Goal: Information Seeking & Learning: Learn about a topic

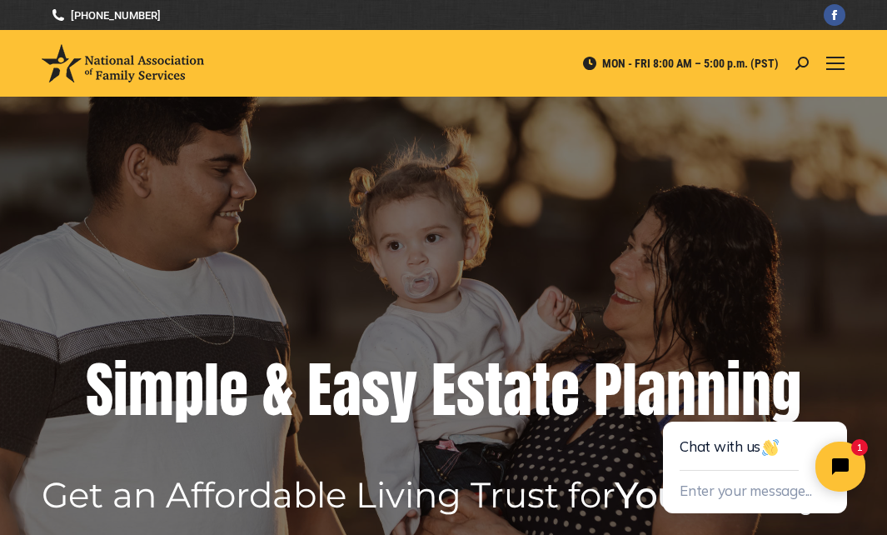
click at [833, 49] on div at bounding box center [836, 63] width 20 height 67
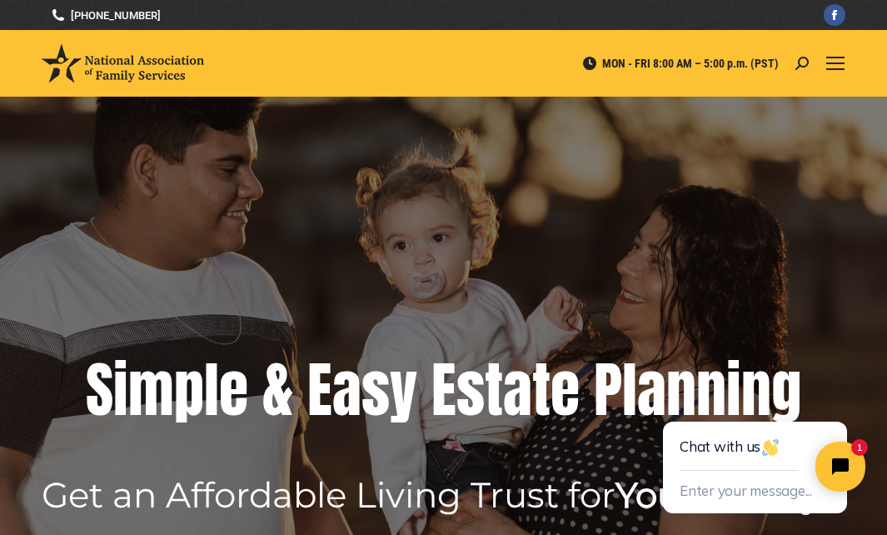
click at [842, 50] on div at bounding box center [836, 63] width 20 height 67
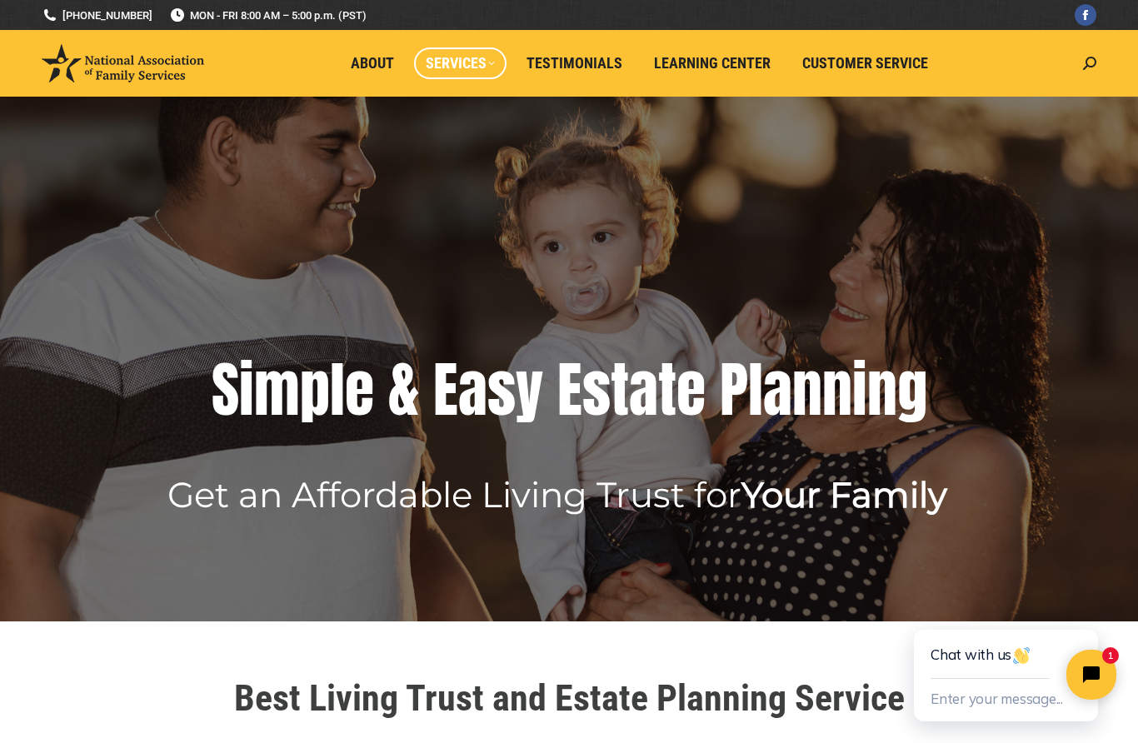
click at [489, 62] on span "Services" at bounding box center [460, 63] width 69 height 18
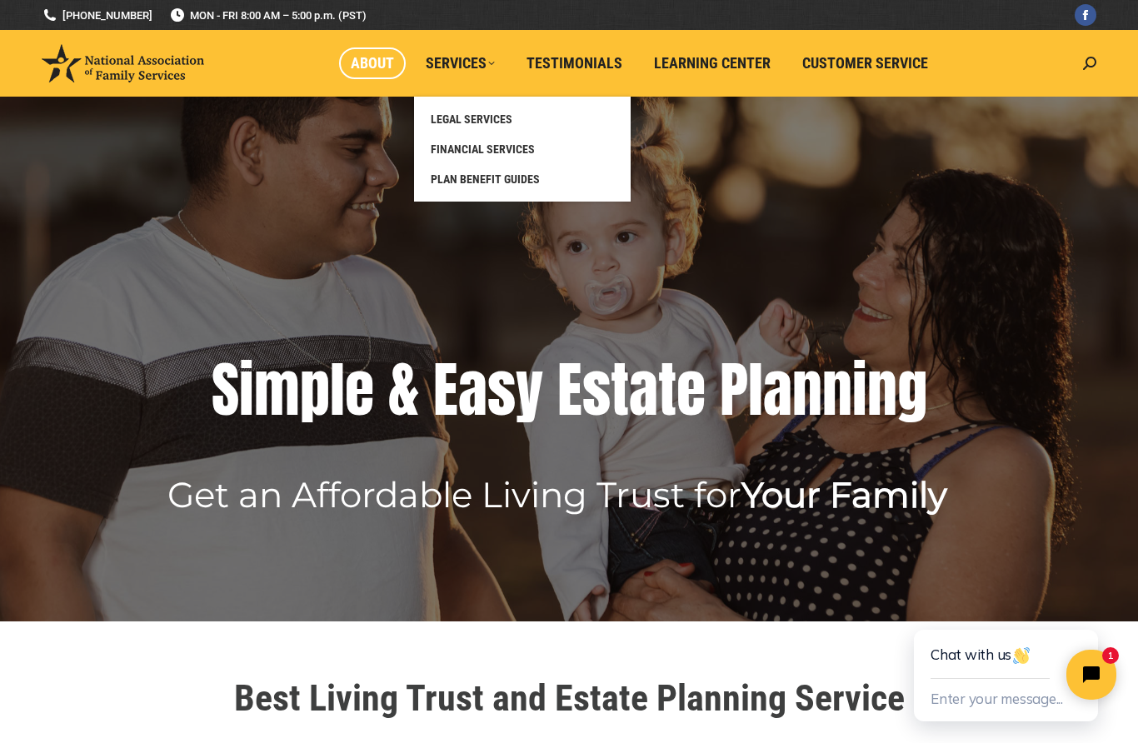
click at [375, 61] on span "About" at bounding box center [372, 63] width 43 height 18
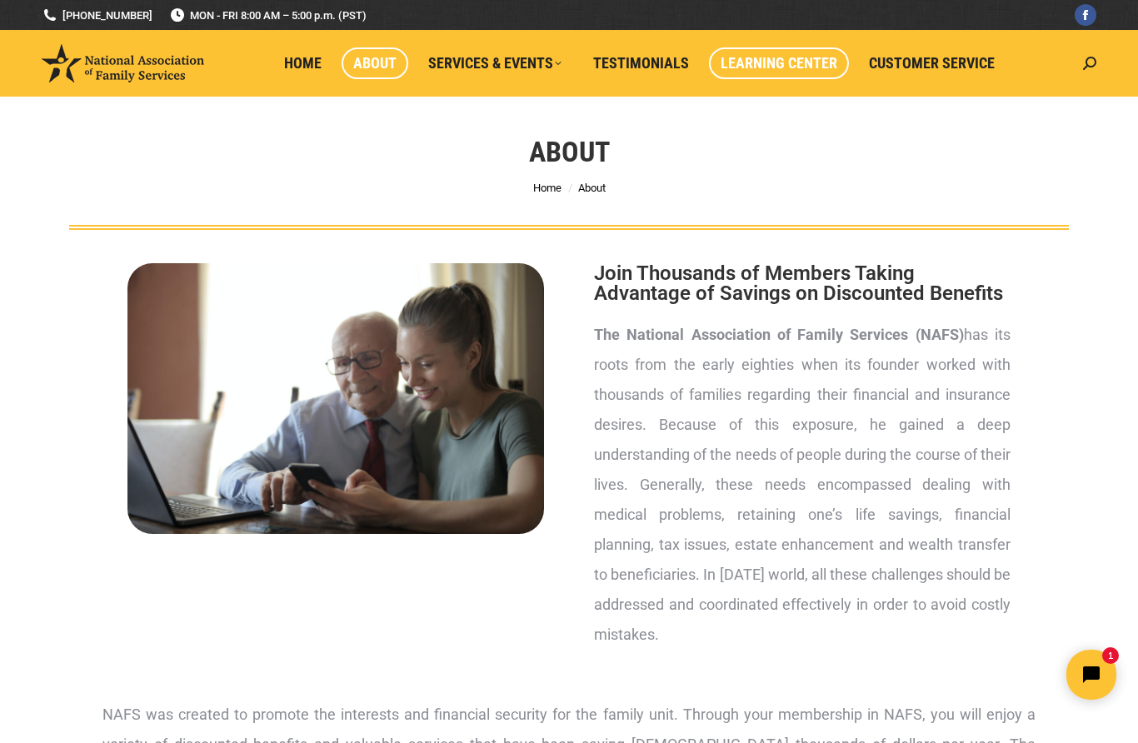
click at [775, 78] on link "Learning Center" at bounding box center [779, 63] width 140 height 32
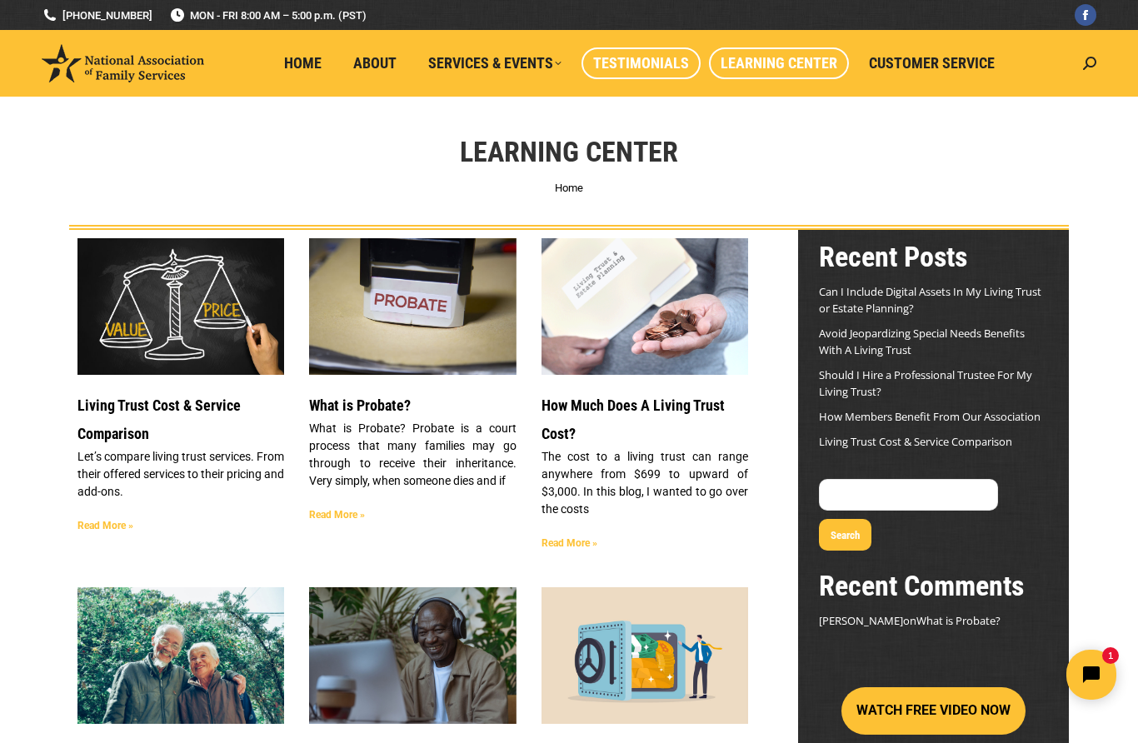
click at [689, 62] on link "Testimonials" at bounding box center [641, 63] width 119 height 32
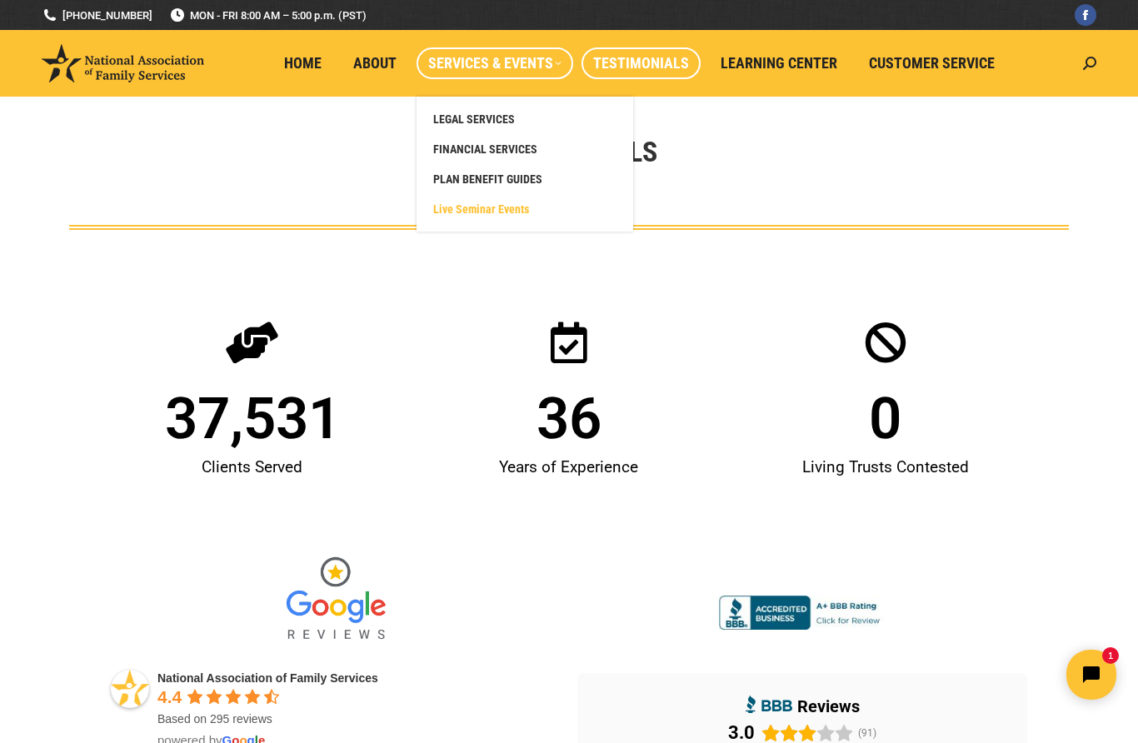
click at [517, 207] on span "Live Seminar Events" at bounding box center [481, 209] width 96 height 15
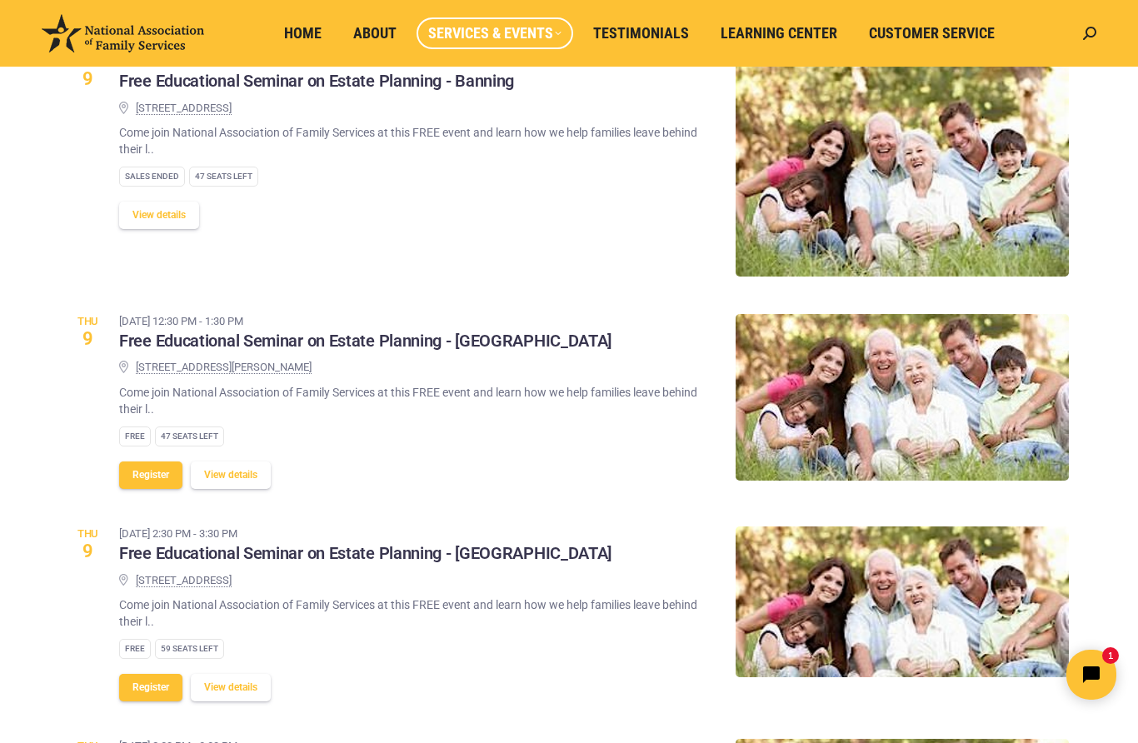
scroll to position [233, 0]
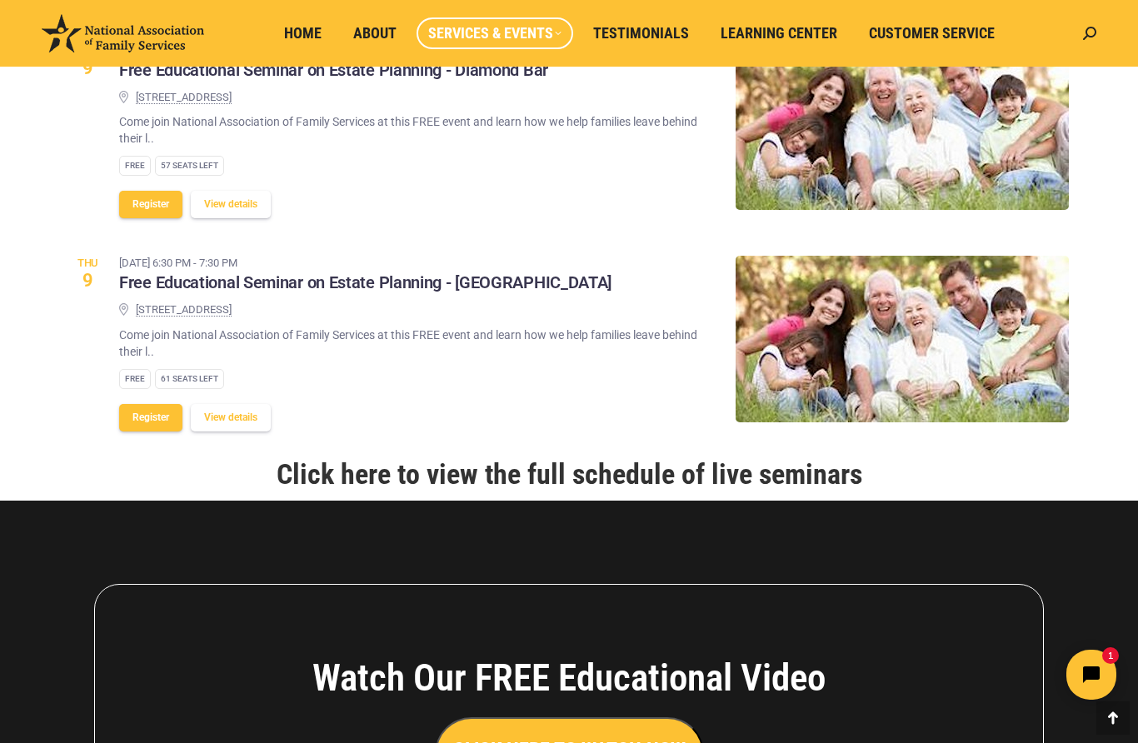
click at [618, 491] on link "Click here to view the full schedule of live seminars" at bounding box center [570, 473] width 586 height 33
